Goal: Information Seeking & Learning: Learn about a topic

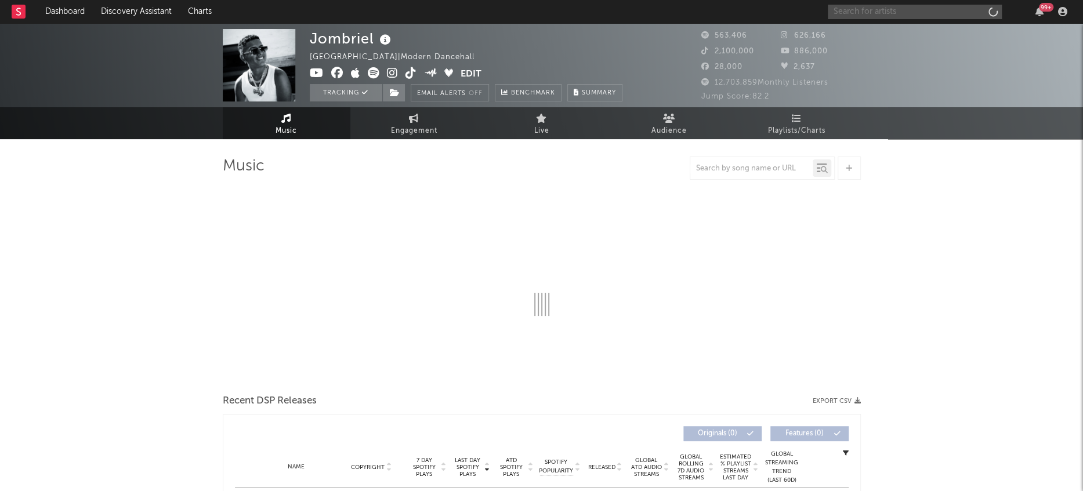
click at [960, 13] on input "text" at bounding box center [915, 12] width 174 height 14
type input "[PERSON_NAME]"
select select "6m"
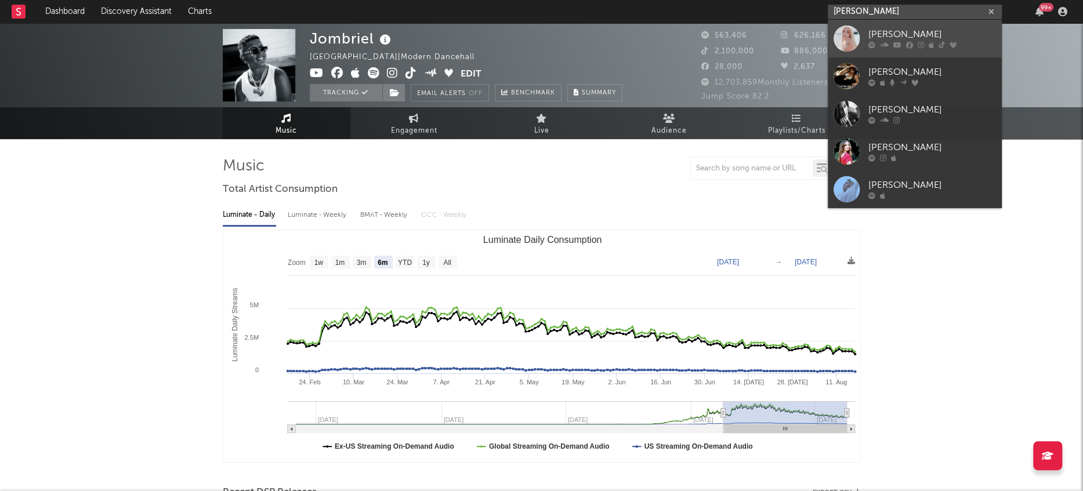
type input "[PERSON_NAME]"
click at [848, 47] on div at bounding box center [846, 39] width 26 height 26
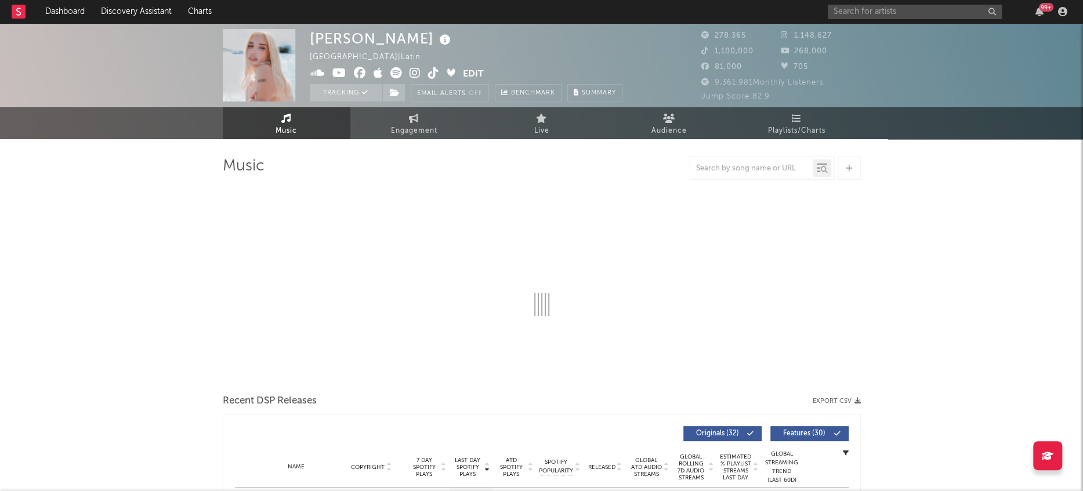
select select "6m"
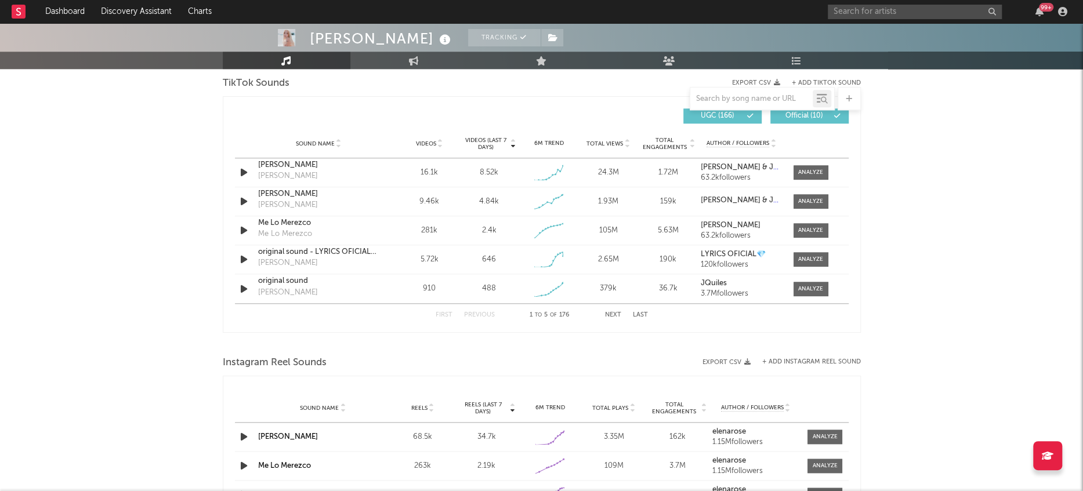
scroll to position [786, 0]
click at [812, 258] on div at bounding box center [810, 260] width 25 height 9
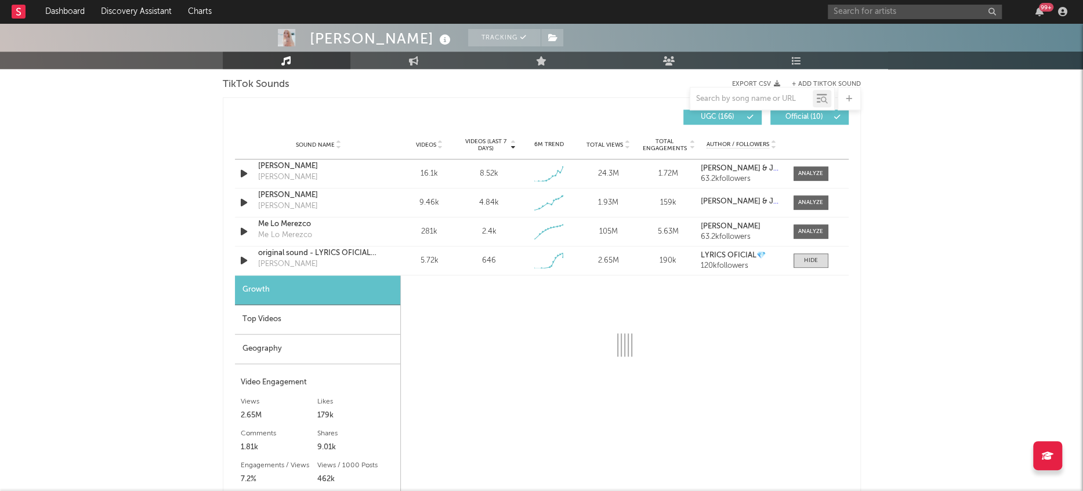
select select "1w"
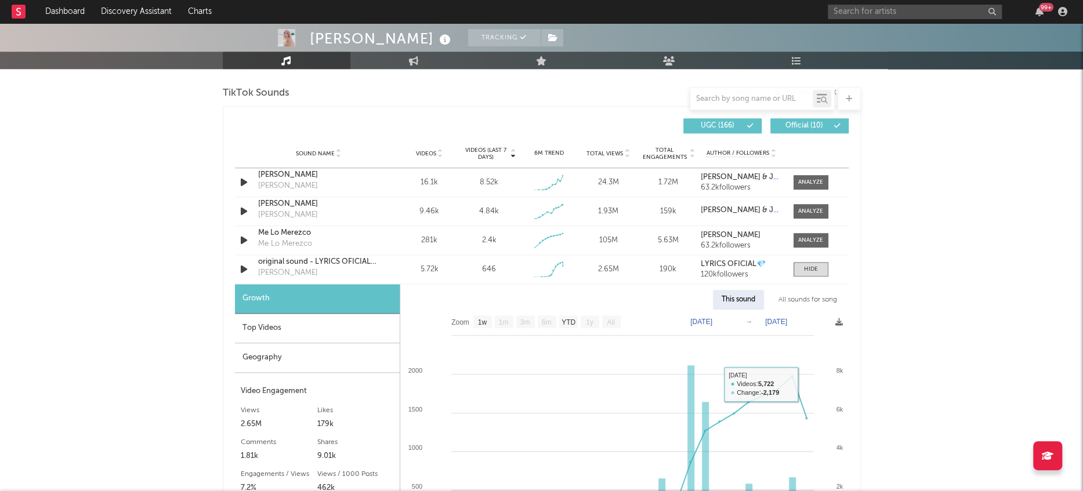
scroll to position [764, 0]
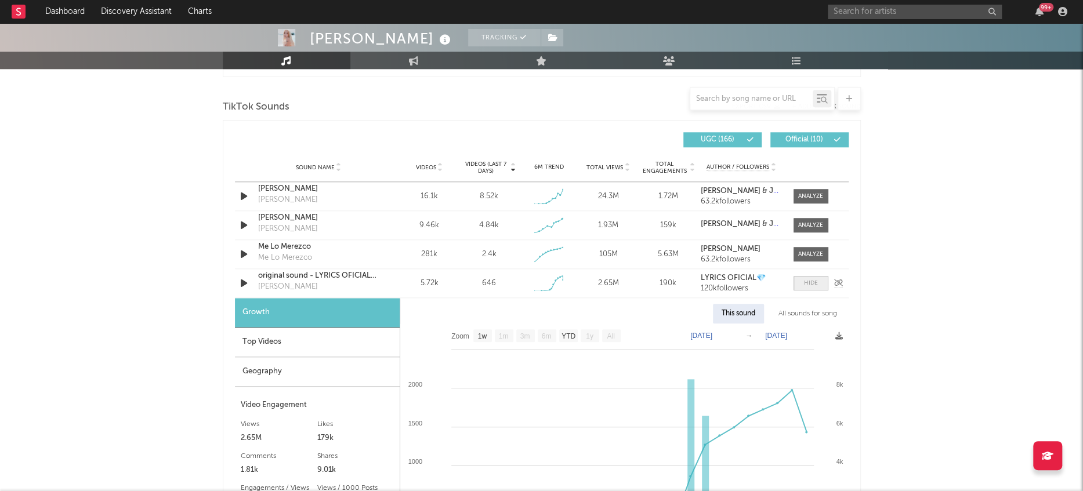
click at [813, 284] on div at bounding box center [811, 283] width 14 height 9
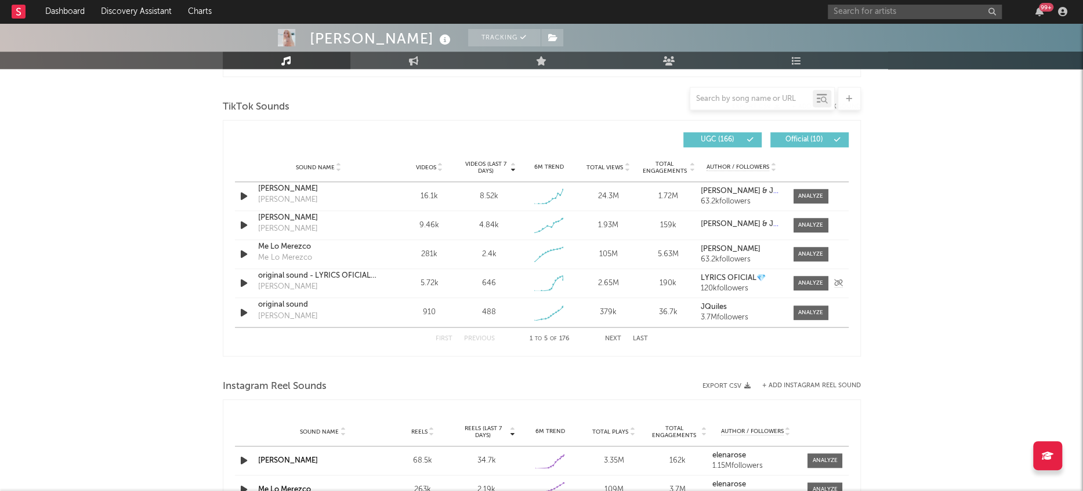
click at [285, 284] on div "[PERSON_NAME]" at bounding box center [288, 287] width 60 height 12
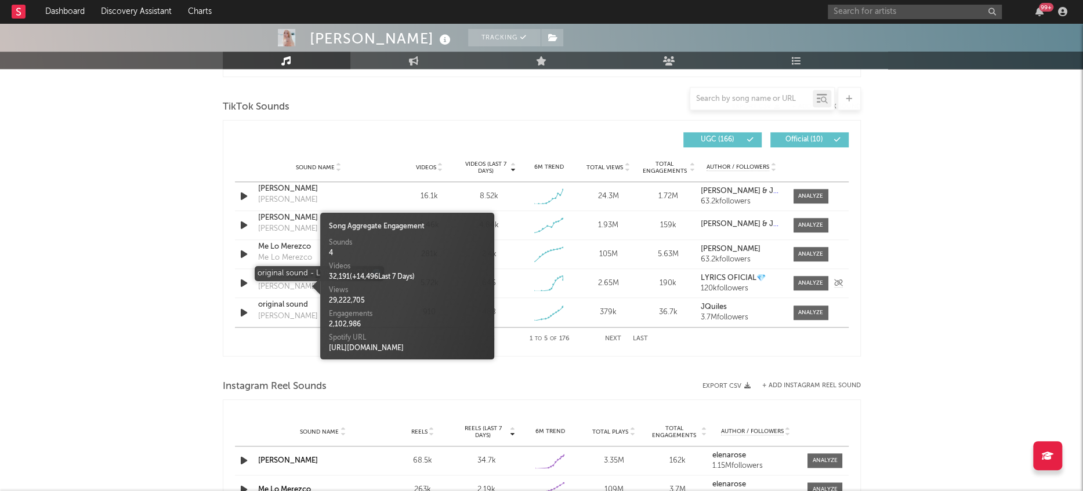
click at [296, 276] on div "original sound - LYRICS OFICIAL💎" at bounding box center [318, 276] width 121 height 12
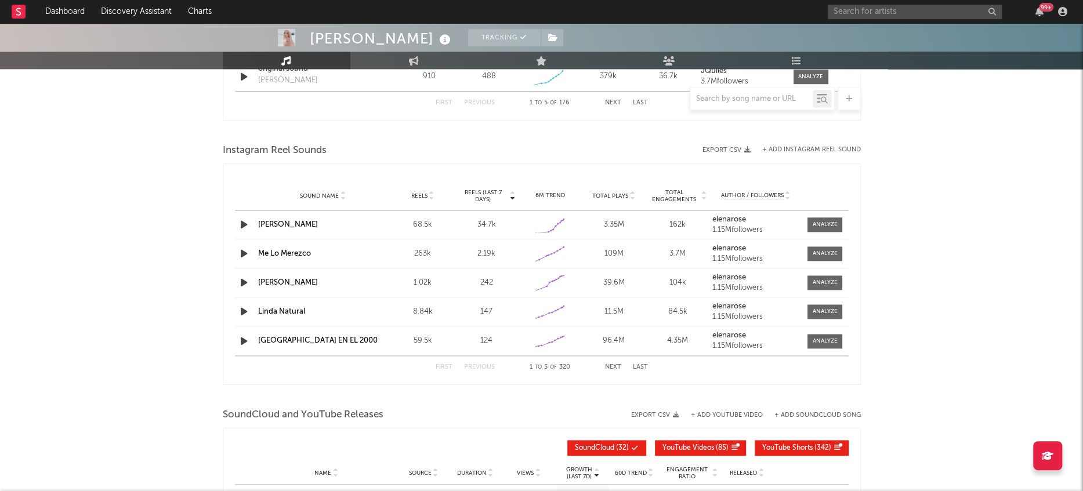
scroll to position [1001, 0]
